Goal: Task Accomplishment & Management: Manage account settings

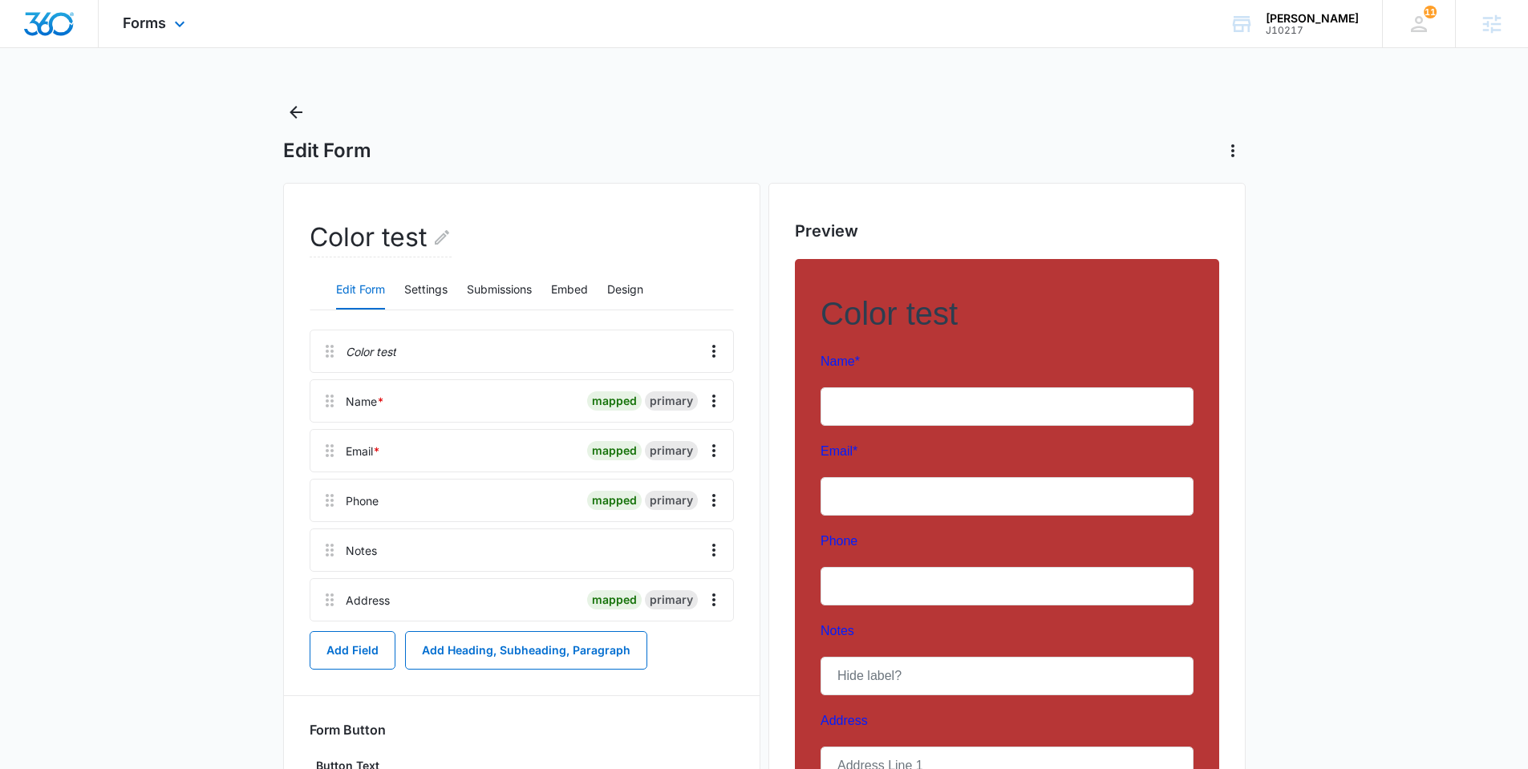
click at [60, 26] on img "Dashboard" at bounding box center [48, 24] width 51 height 24
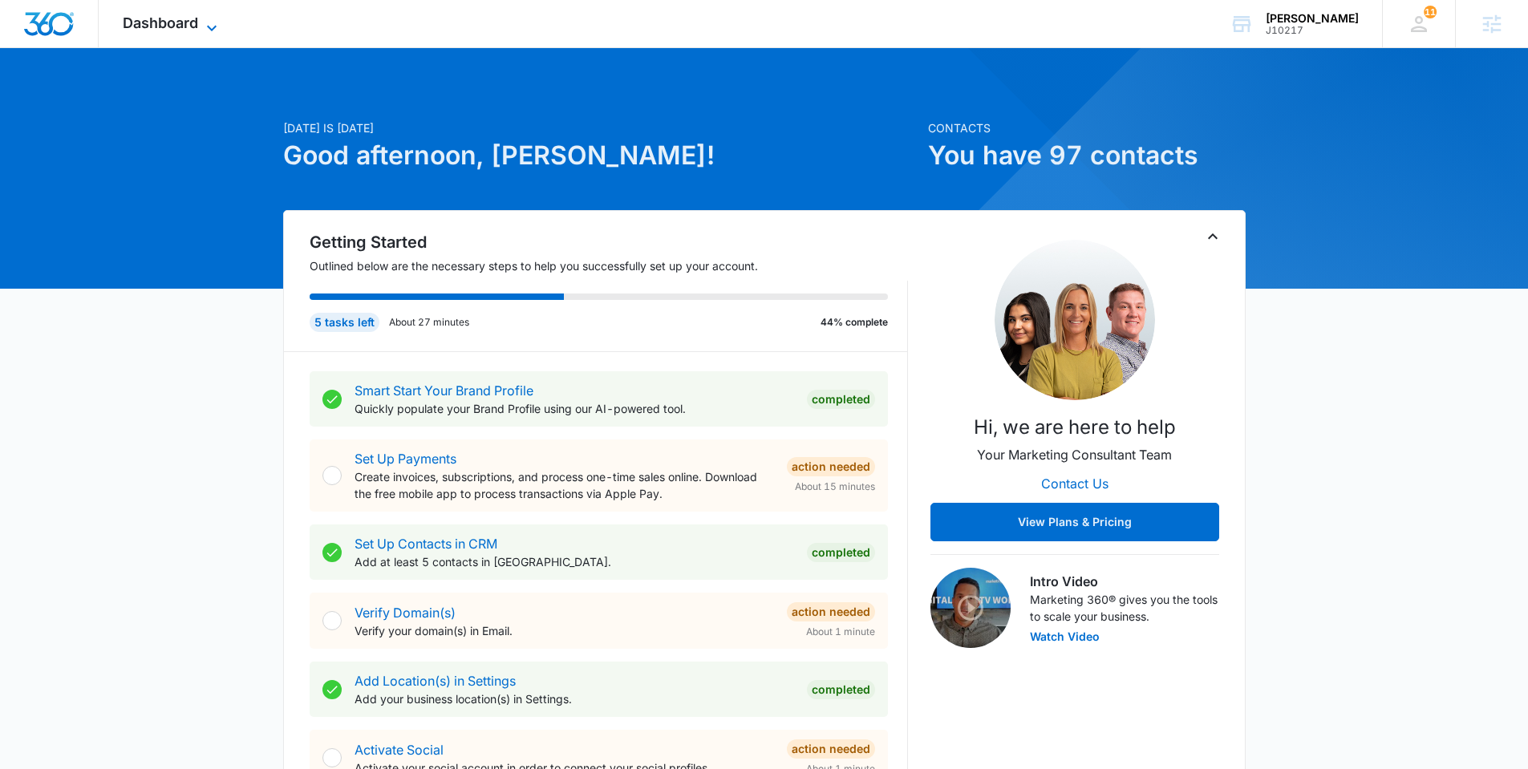
click at [221, 20] on icon at bounding box center [211, 27] width 19 height 19
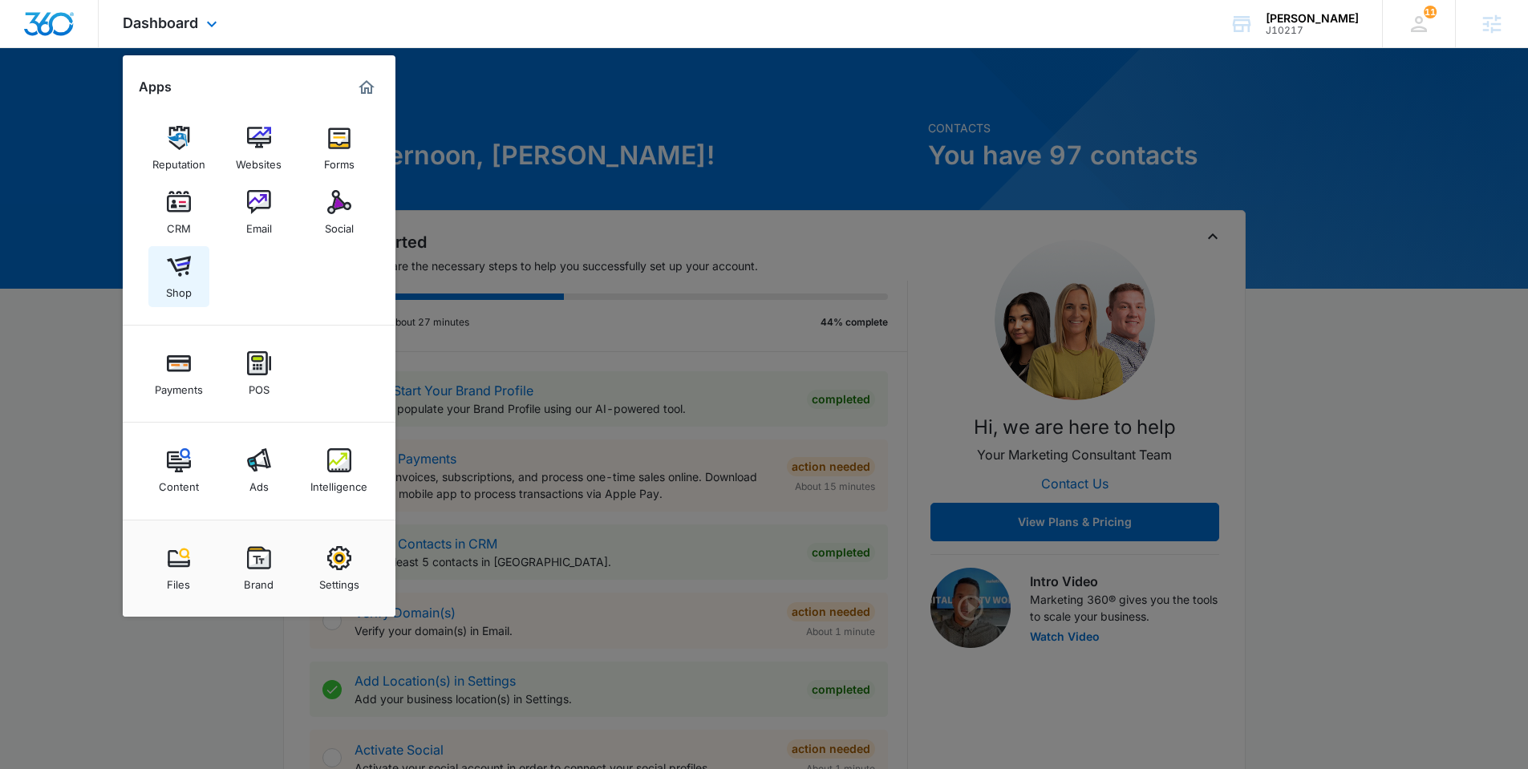
click at [190, 256] on link "Shop" at bounding box center [178, 276] width 61 height 61
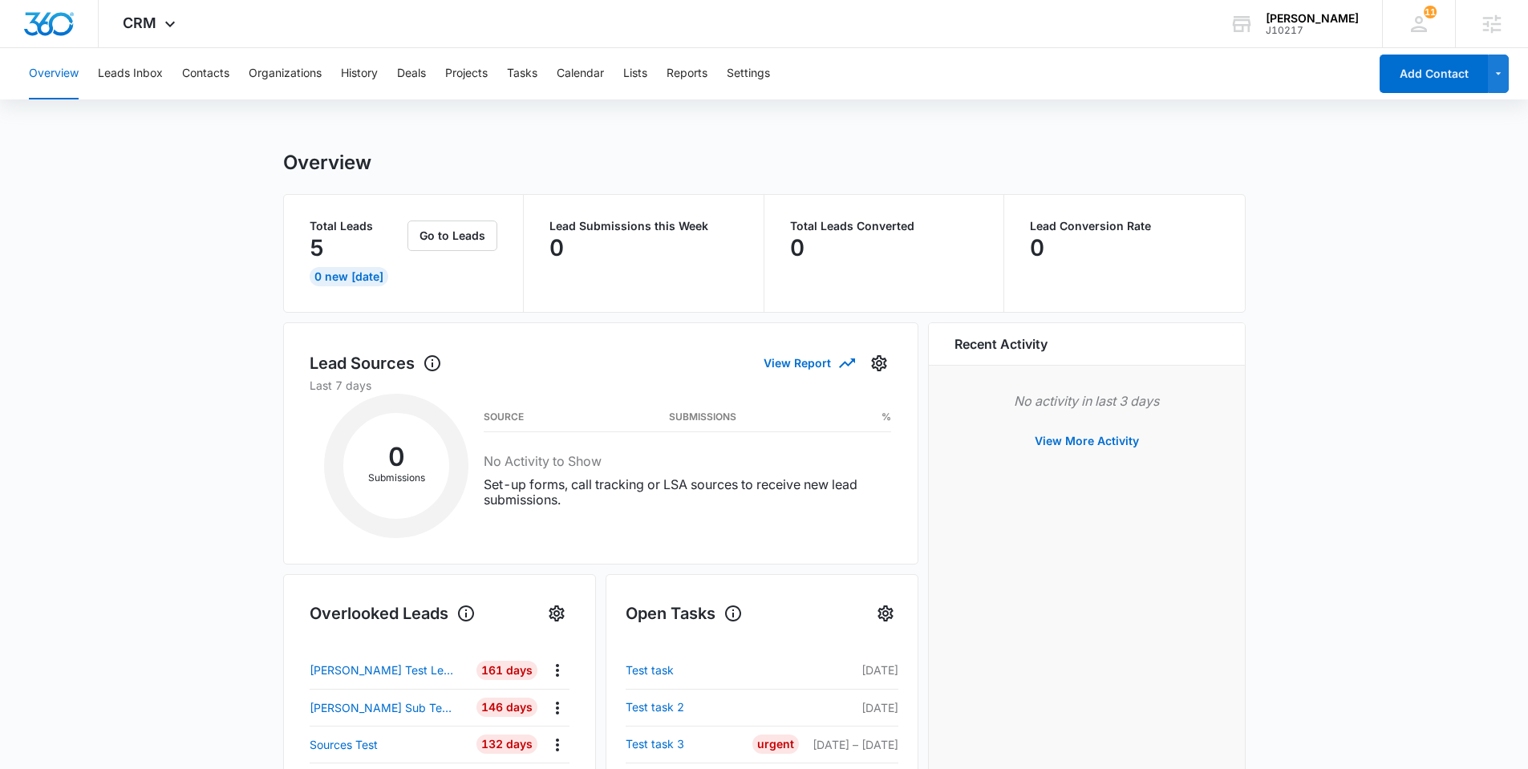
click at [256, 389] on main "Overview Total Leads 5 0 New Today Go to Leads Lead Submissions this Week 0 Tot…" at bounding box center [764, 697] width 1528 height 1092
click at [638, 76] on button "Lists" at bounding box center [635, 73] width 24 height 51
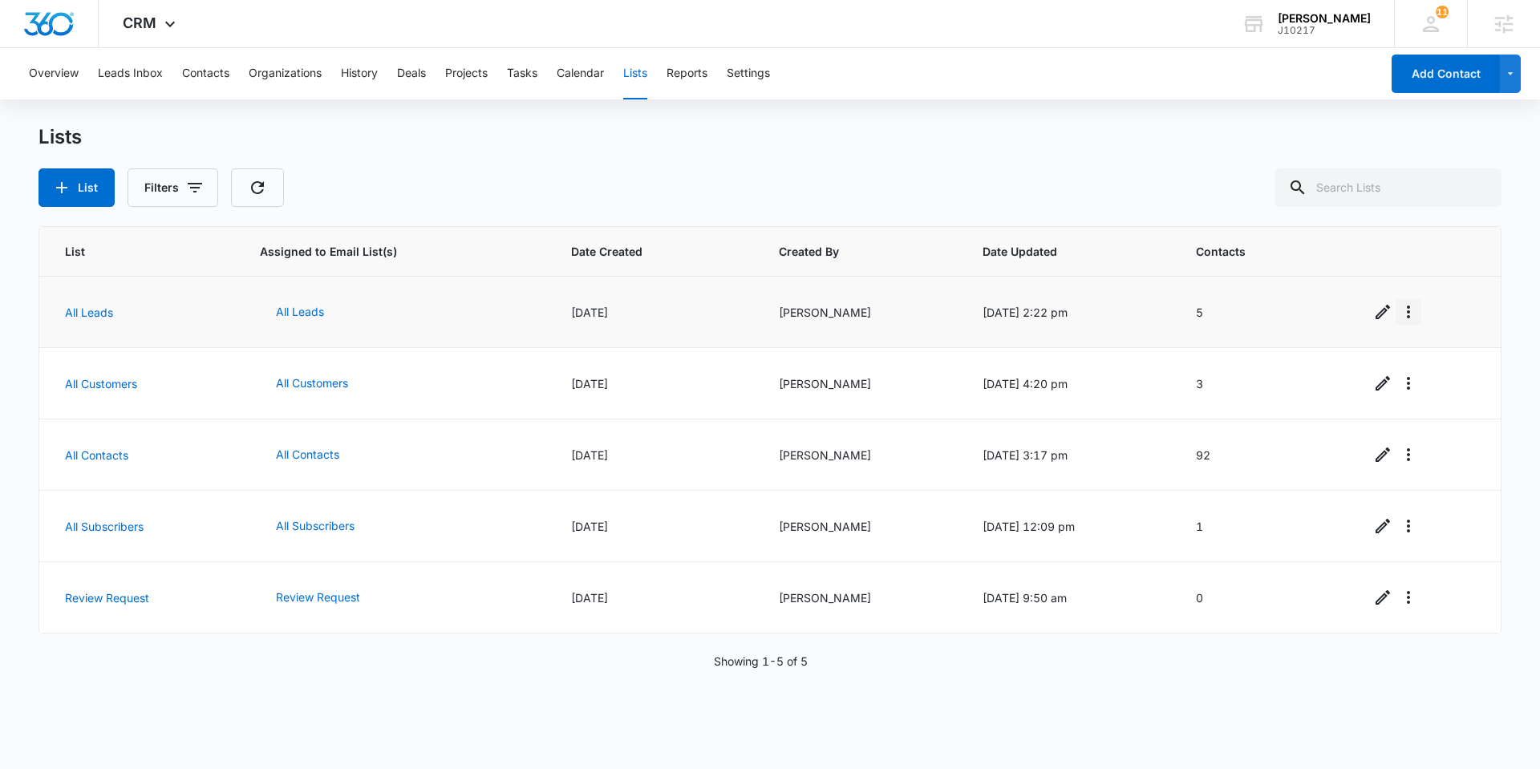
click at [1409, 310] on icon "Overflow Menu" at bounding box center [1408, 311] width 19 height 19
click at [1445, 407] on div "Delete List" at bounding box center [1444, 404] width 71 height 11
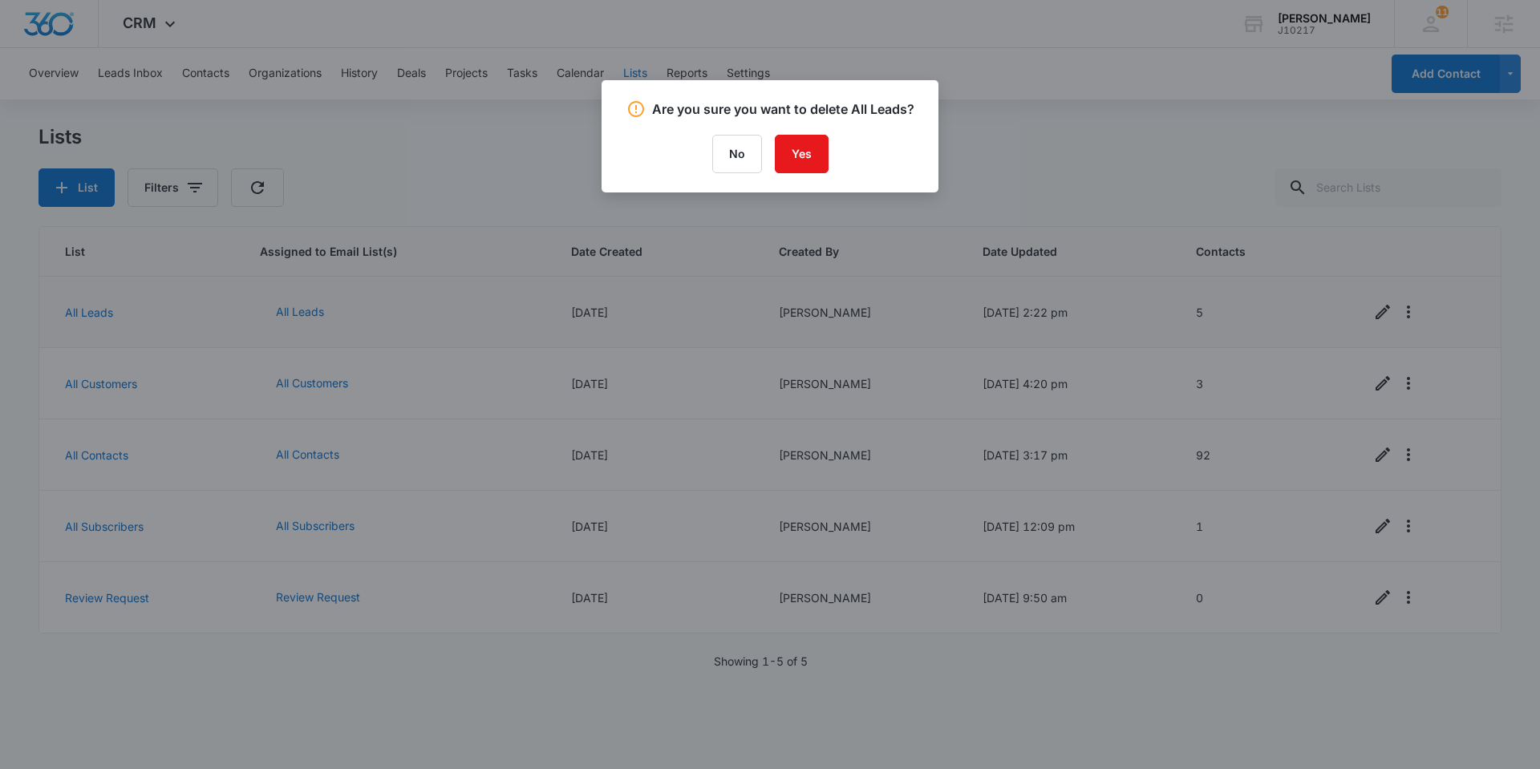
click at [517, 161] on div at bounding box center [770, 384] width 1540 height 769
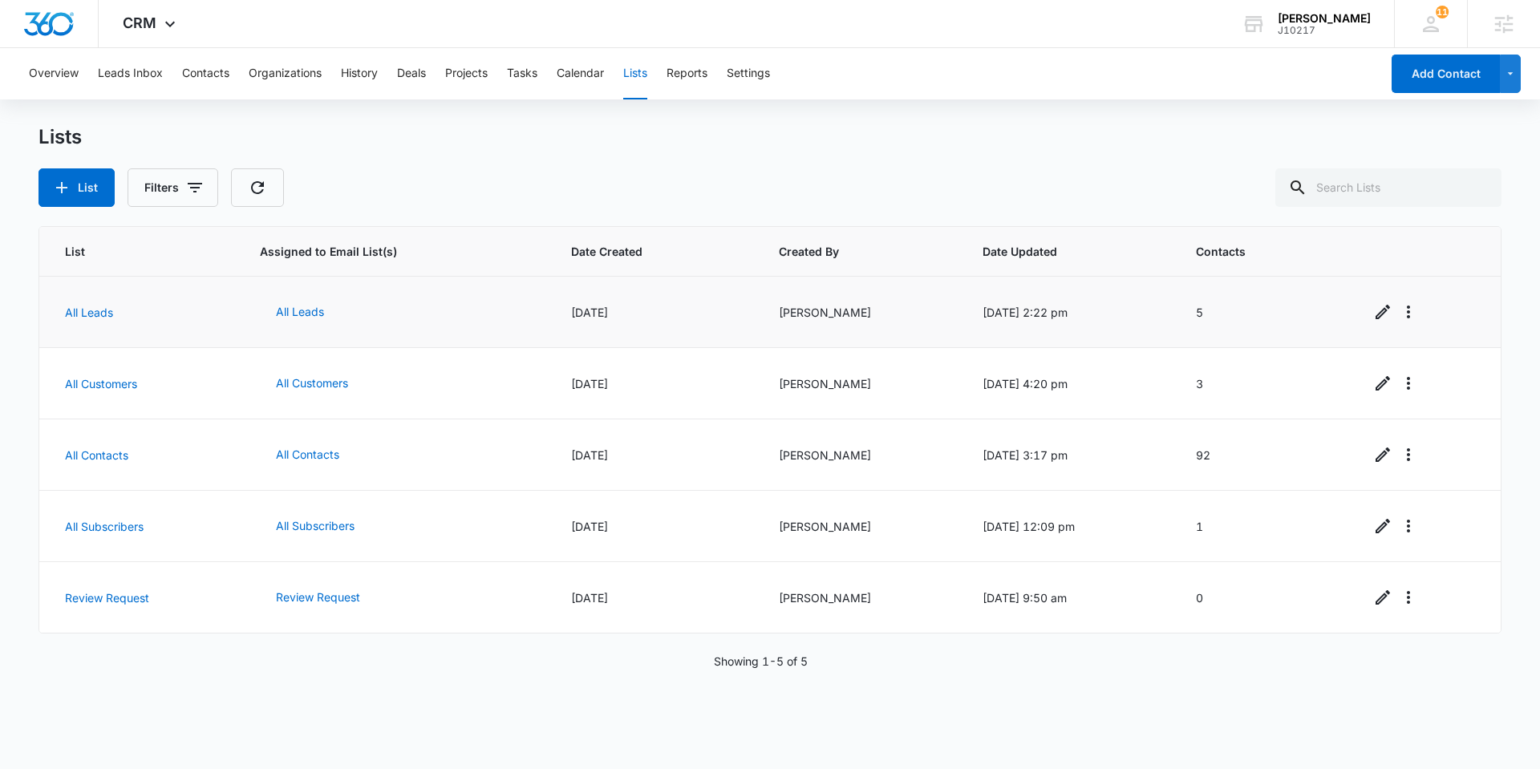
drag, startPoint x: 489, startPoint y: 628, endPoint x: 522, endPoint y: 768, distance: 144.2
click at [490, 628] on td "Review Request" at bounding box center [396, 597] width 310 height 71
click at [460, 671] on div "List Assigned to Email List(s) Date Created Created By Date Updated Contacts Al…" at bounding box center [770, 486] width 1463 height 521
click at [120, 15] on div "CRM Apps Reputation Websites Forms CRM Email Social Shop Payments POS Content A…" at bounding box center [151, 23] width 105 height 47
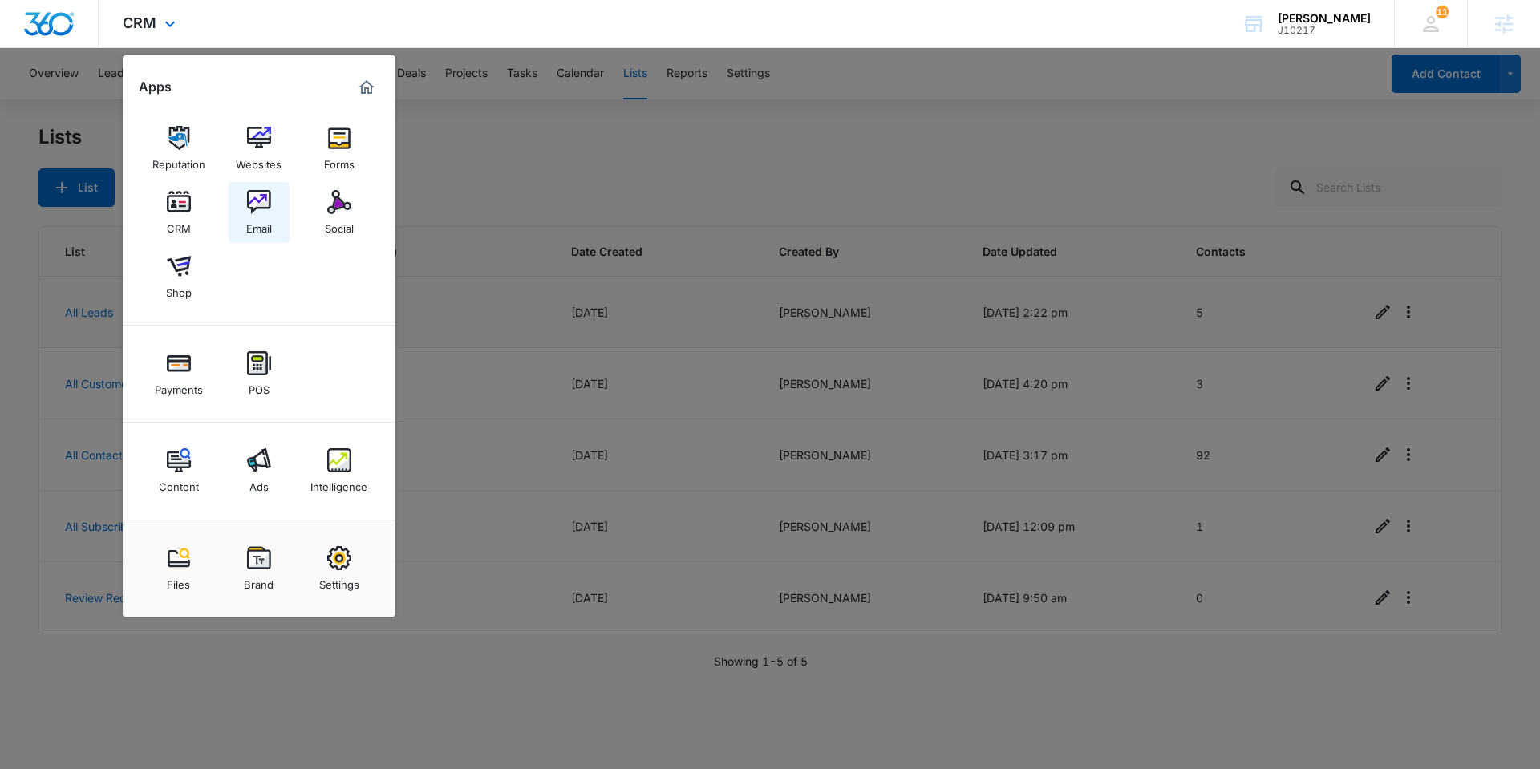
click at [253, 221] on div "Email" at bounding box center [259, 224] width 26 height 21
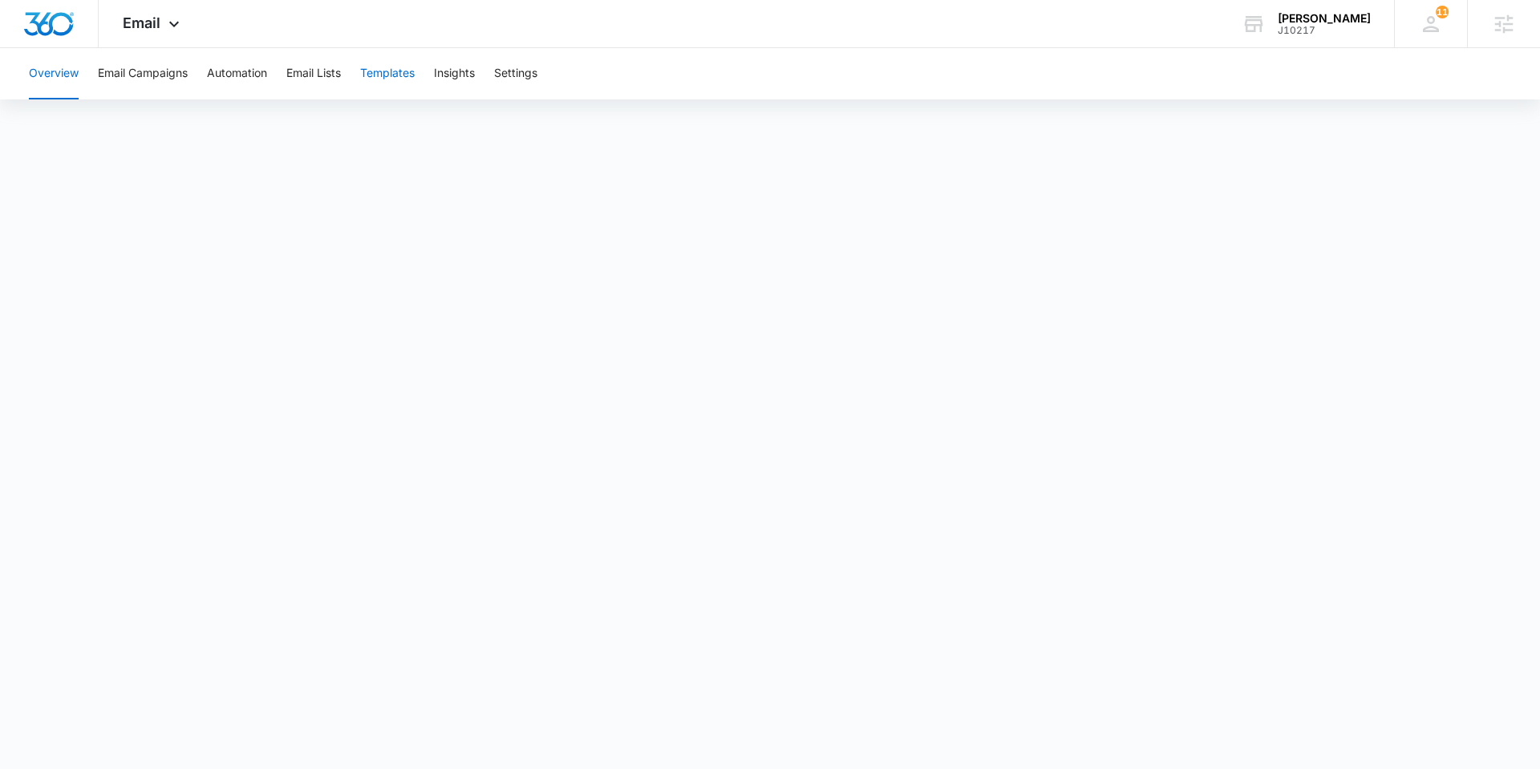
click at [391, 69] on button "Templates" at bounding box center [387, 73] width 55 height 51
